Goal: Use online tool/utility: Utilize a website feature to perform a specific function

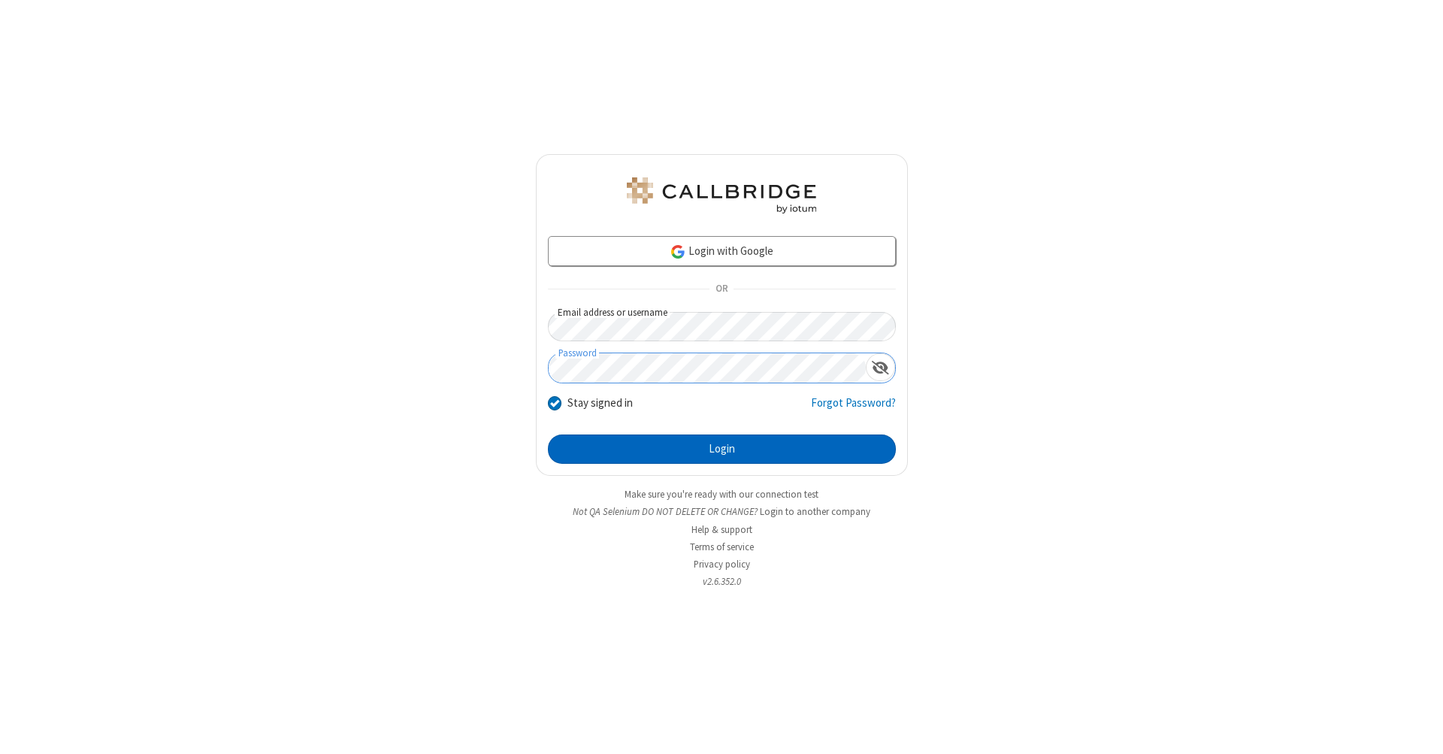
click at [721, 449] on button "Login" at bounding box center [722, 449] width 348 height 30
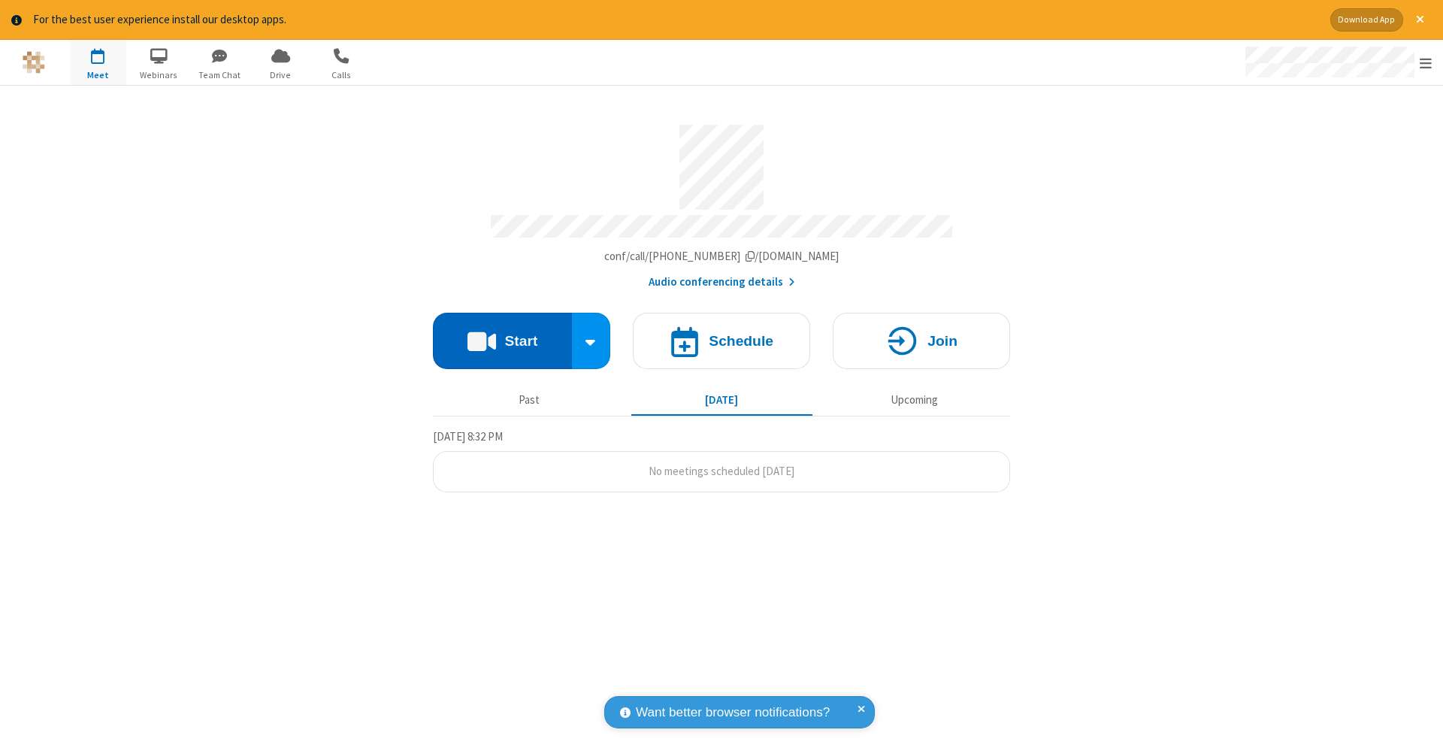
click at [502, 333] on button "Start" at bounding box center [502, 341] width 139 height 56
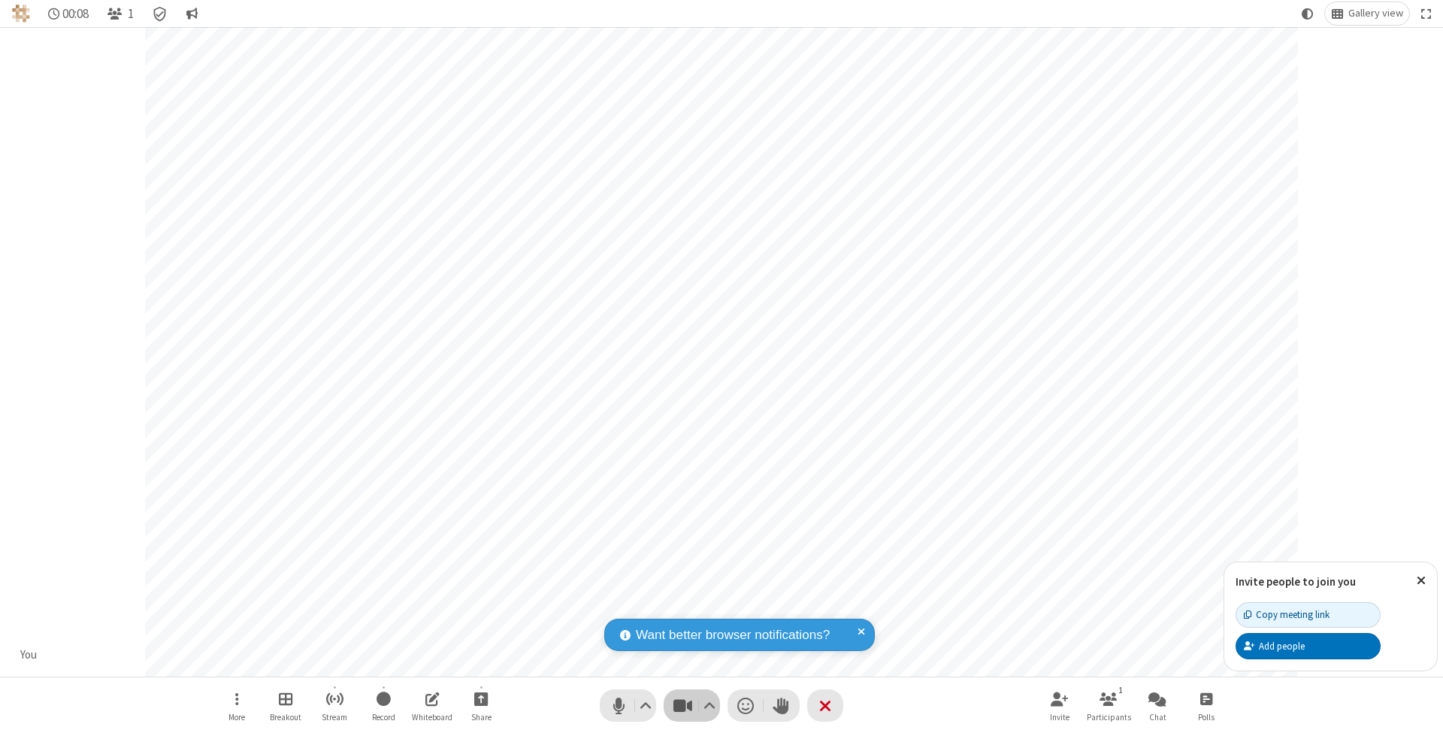
click at [682, 705] on span "Stop video (⌘+Shift+V)" at bounding box center [682, 705] width 23 height 22
click at [682, 705] on span "Start video (⌘+Shift+V)" at bounding box center [682, 705] width 23 height 22
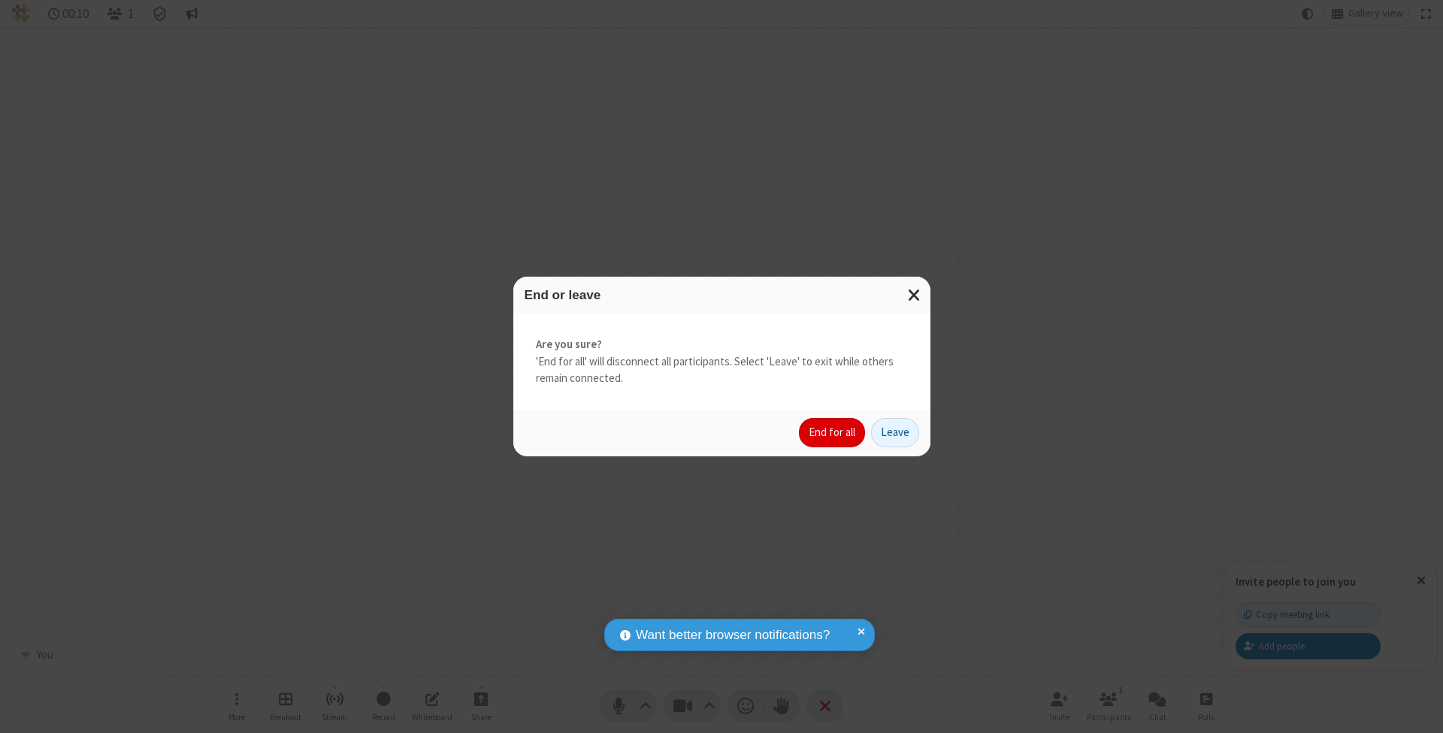
click at [833, 431] on button "End for all" at bounding box center [832, 433] width 66 height 30
